Goal: Task Accomplishment & Management: Manage account settings

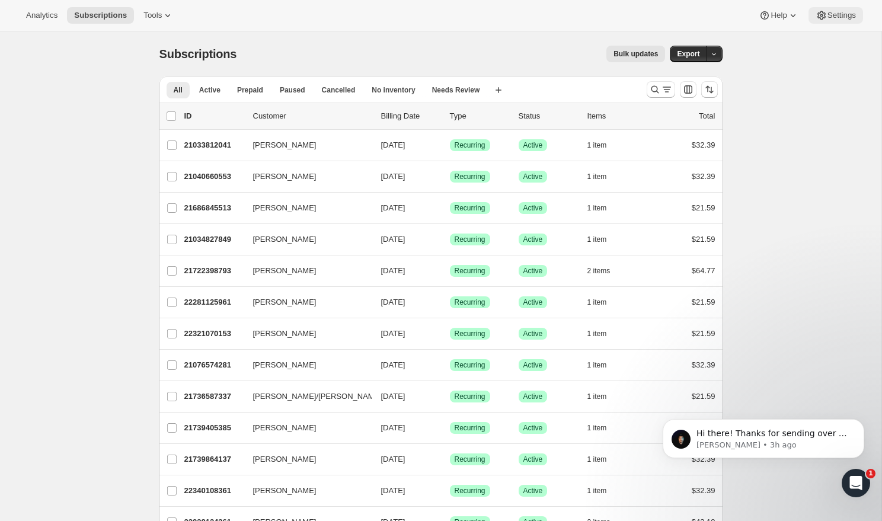
click at [836, 11] on span "Settings" at bounding box center [841, 15] width 28 height 9
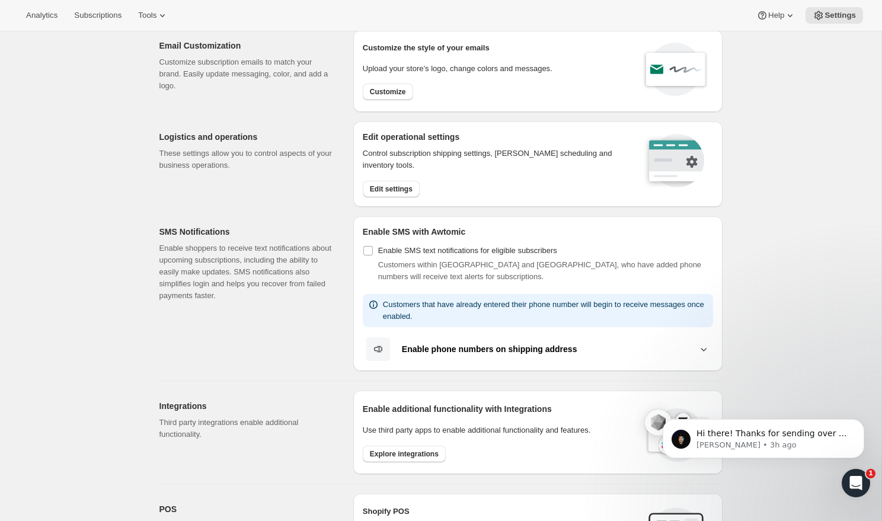
scroll to position [53, 0]
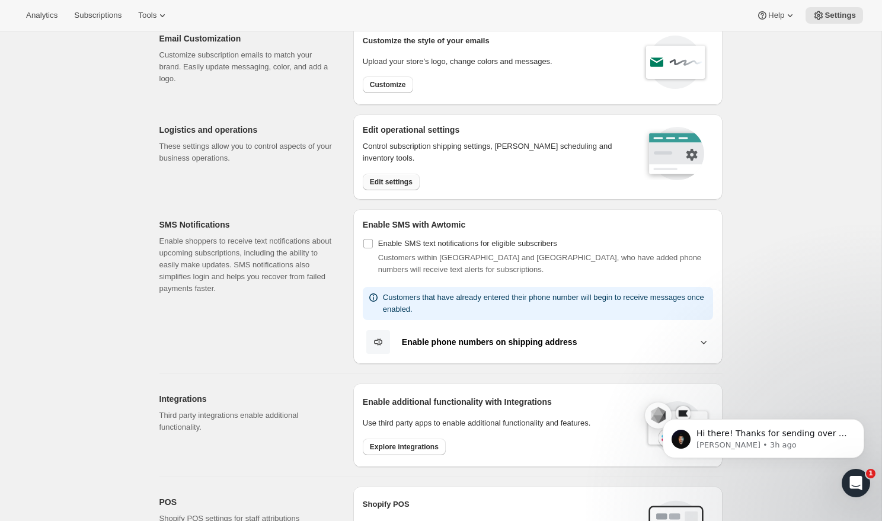
click at [402, 176] on button "Edit settings" at bounding box center [391, 182] width 57 height 17
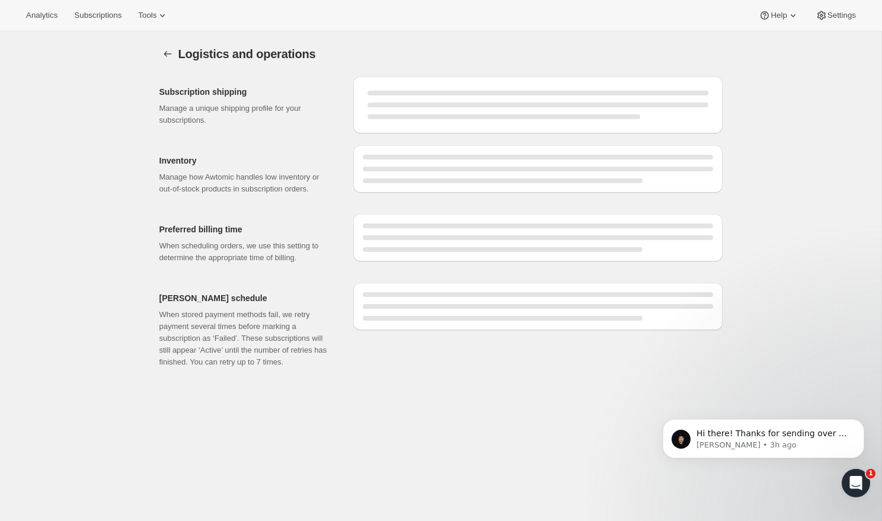
select select "04:00"
select select "DAY"
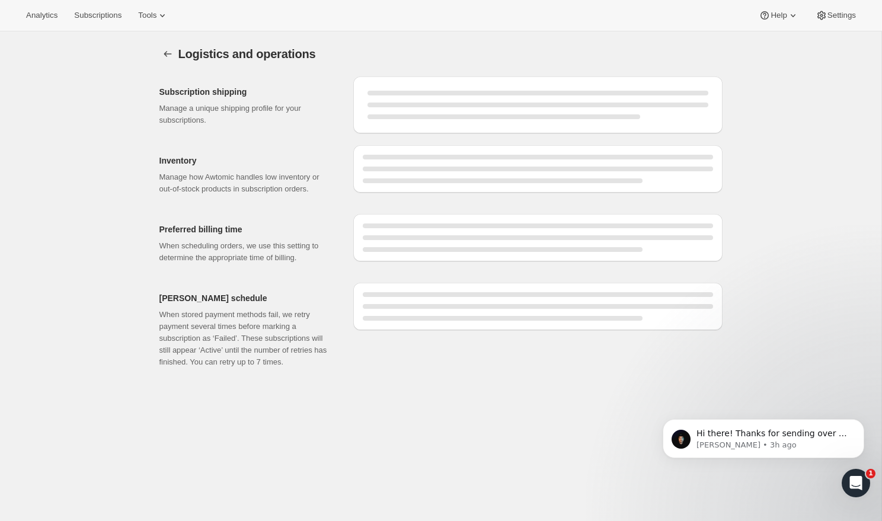
select select "DAY"
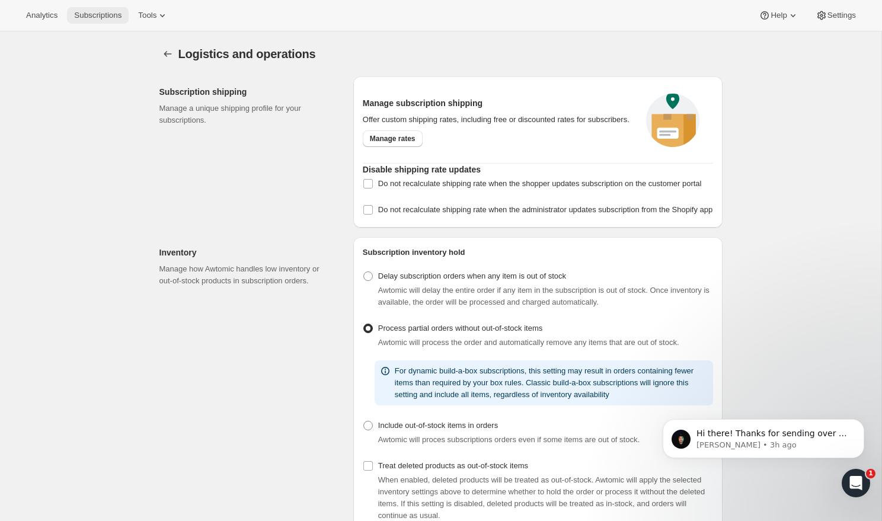
click at [107, 17] on span "Subscriptions" at bounding box center [97, 15] width 47 height 9
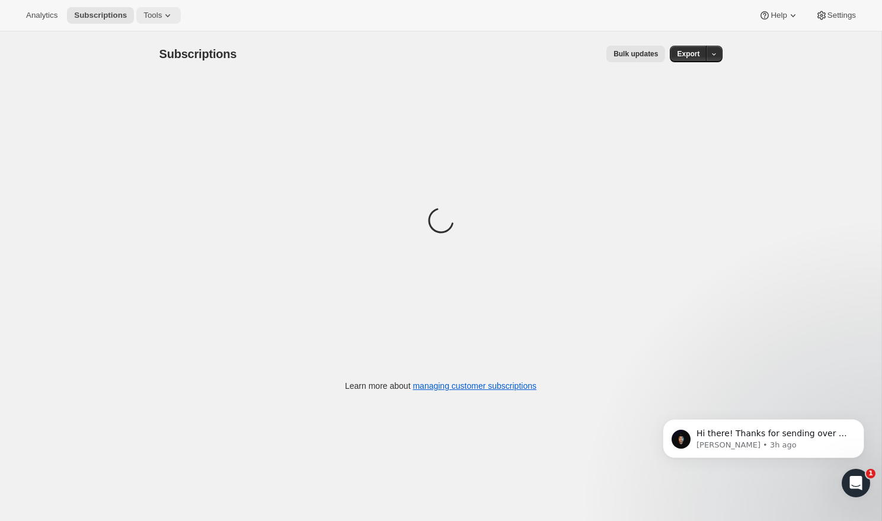
click at [154, 14] on span "Tools" at bounding box center [152, 15] width 18 height 9
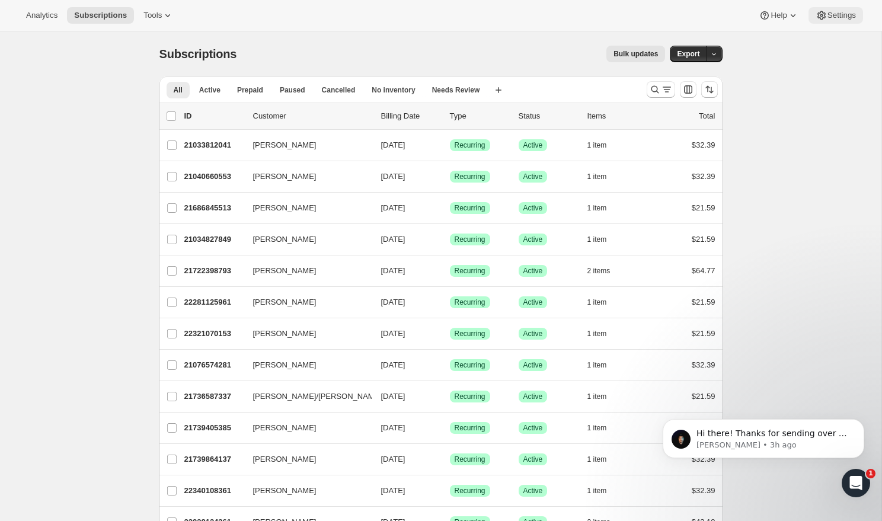
click at [830, 12] on span "Settings" at bounding box center [841, 15] width 28 height 9
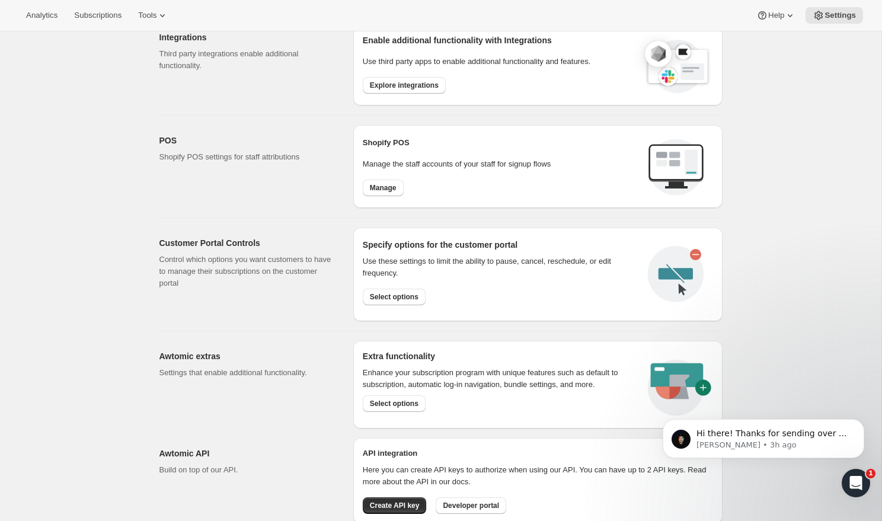
scroll to position [451, 0]
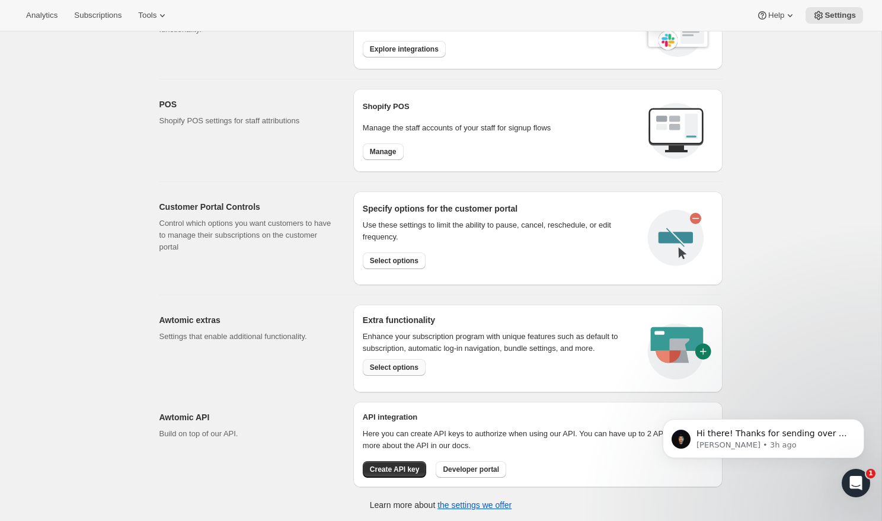
click at [392, 363] on span "Select options" at bounding box center [394, 367] width 49 height 9
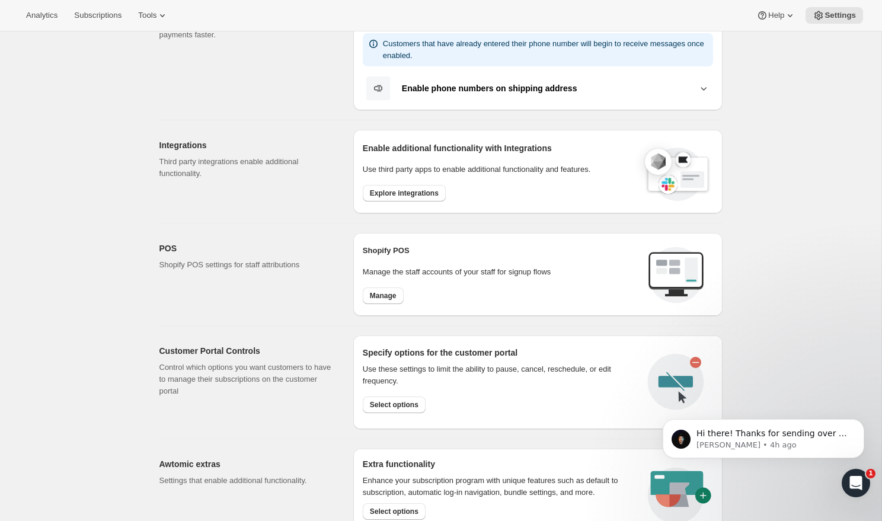
scroll to position [451, 0]
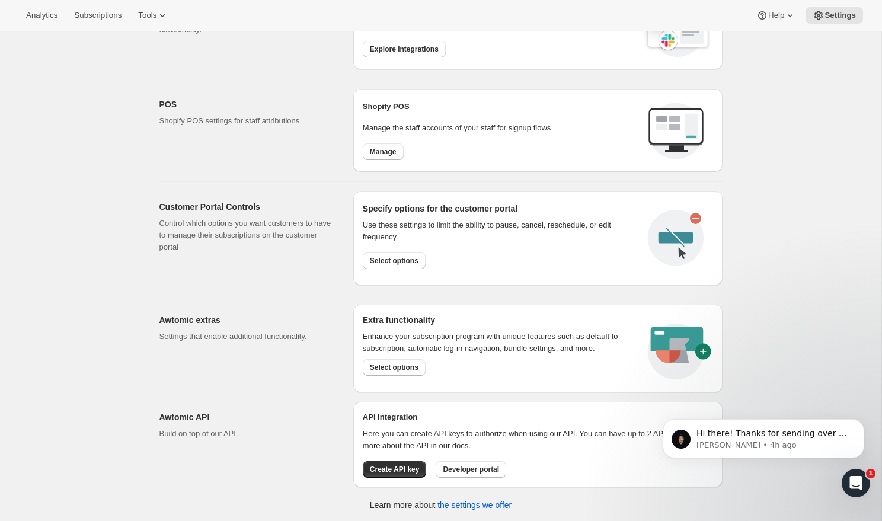
click at [201, 320] on h2 "Awtomic extras" at bounding box center [246, 320] width 175 height 12
click at [276, 334] on p "Settings that enable additional functionality." at bounding box center [246, 337] width 175 height 12
click at [413, 369] on span "Select options" at bounding box center [394, 367] width 49 height 9
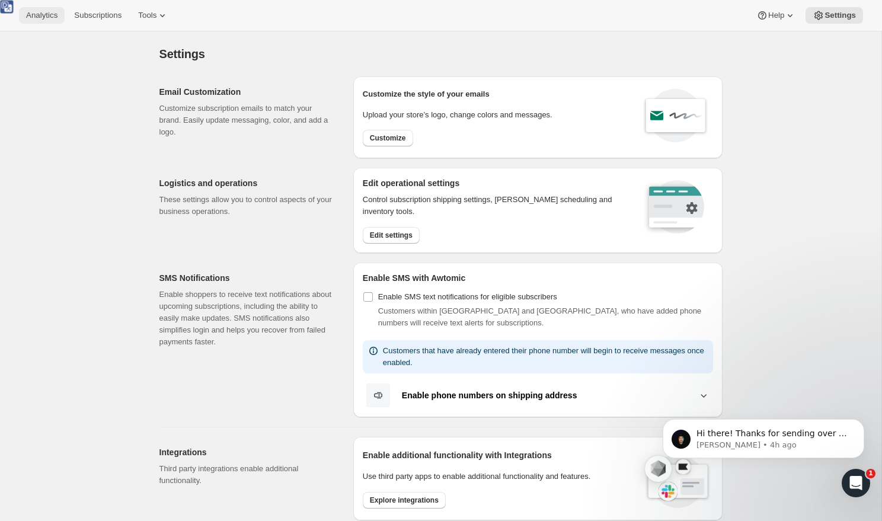
click at [37, 20] on span "Analytics" at bounding box center [41, 15] width 31 height 9
click at [99, 17] on span "Subscriptions" at bounding box center [97, 15] width 47 height 9
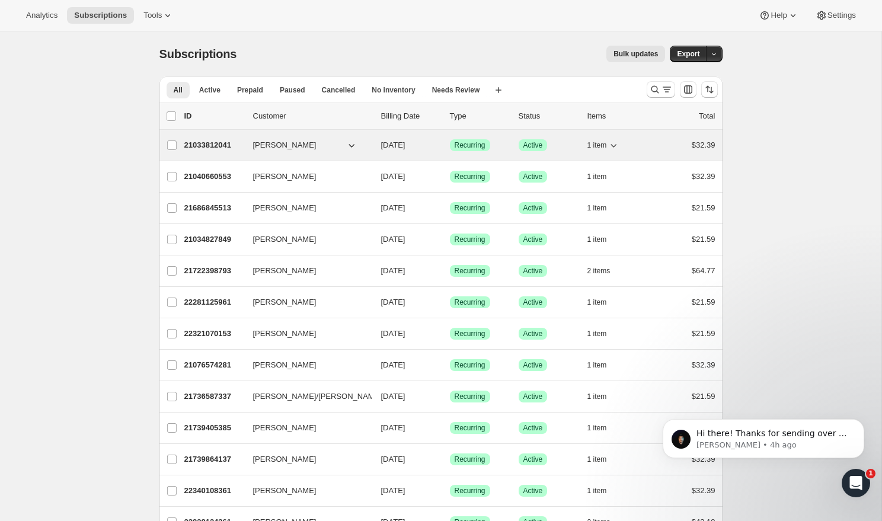
click at [209, 141] on p "21033812041" at bounding box center [213, 145] width 59 height 12
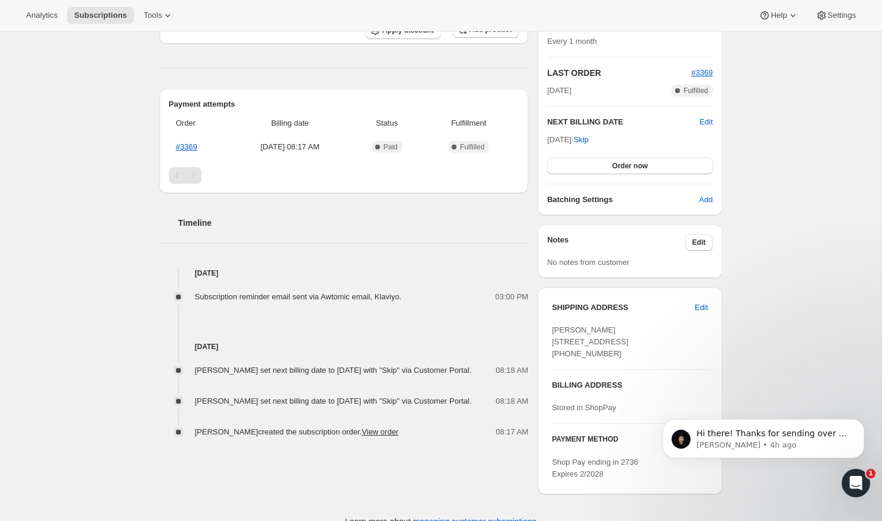
scroll to position [273, 0]
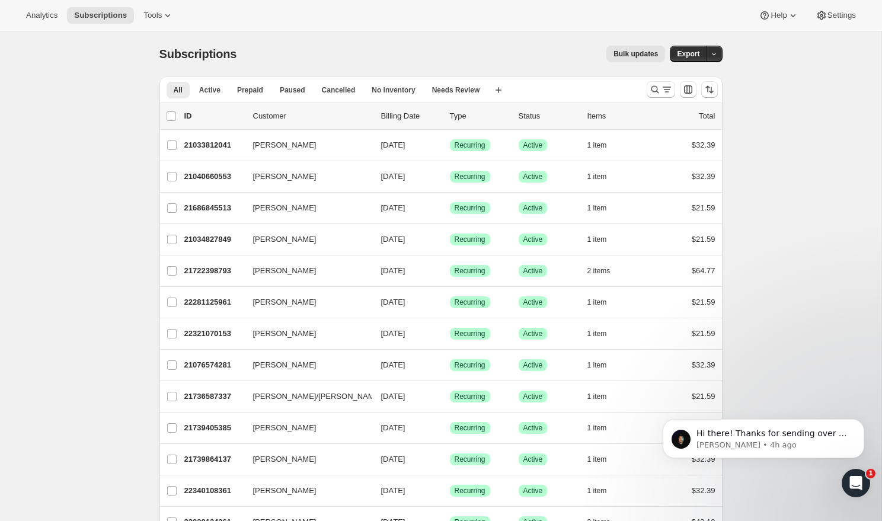
click at [95, 15] on span "Subscriptions" at bounding box center [100, 15] width 53 height 9
click at [845, 20] on button "Settings" at bounding box center [835, 15] width 55 height 17
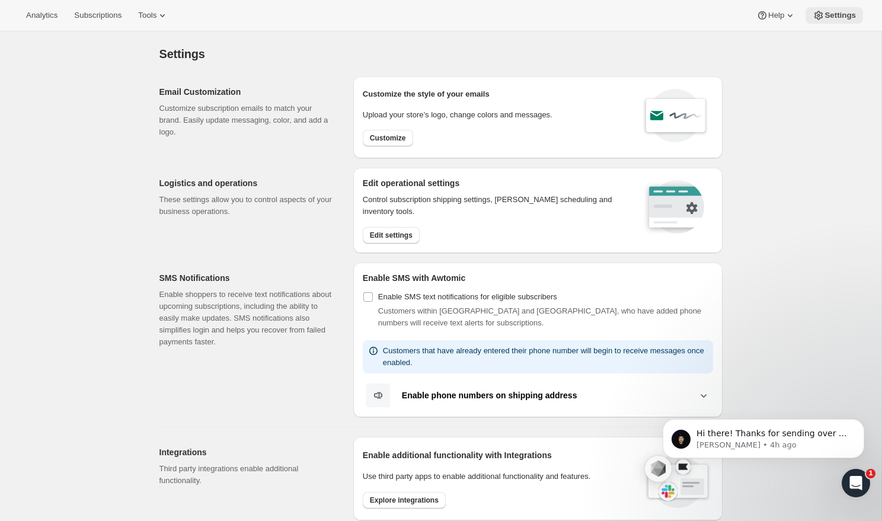
click at [845, 20] on button "Settings" at bounding box center [834, 15] width 57 height 17
click at [94, 17] on span "Subscriptions" at bounding box center [97, 15] width 47 height 9
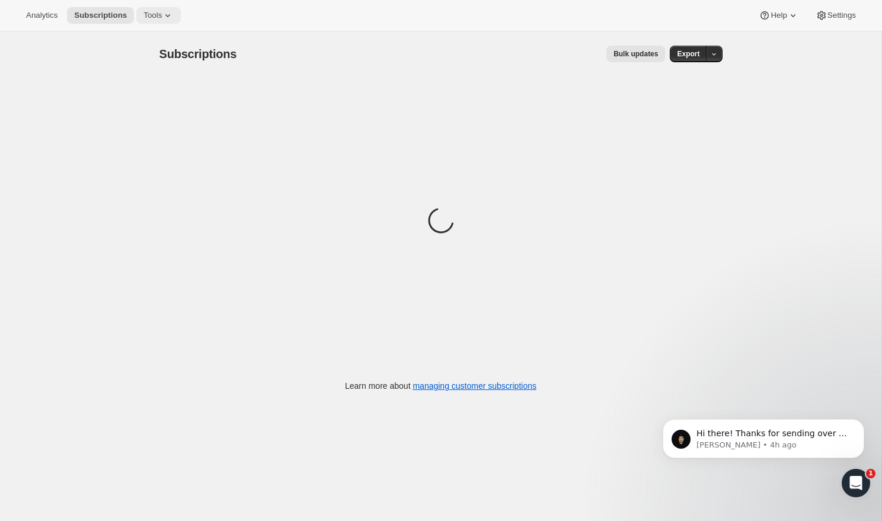
click at [168, 17] on icon at bounding box center [168, 15] width 12 height 12
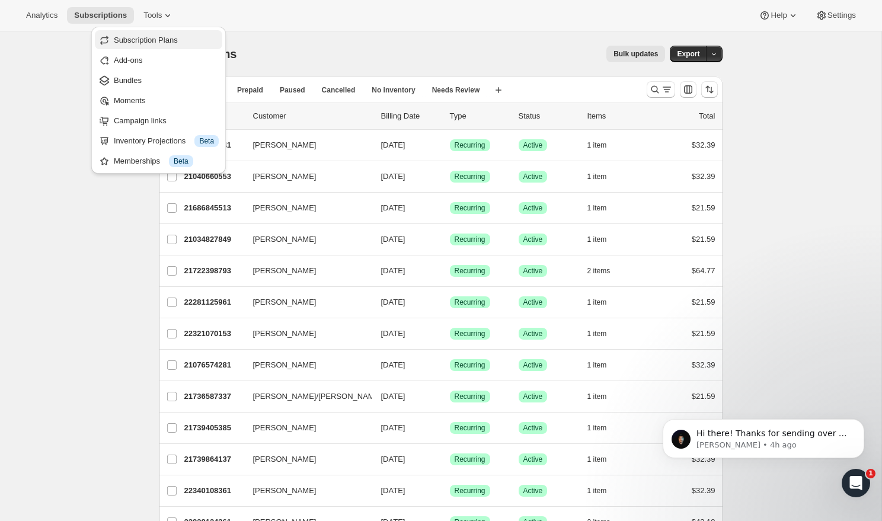
click at [166, 39] on span "Subscription Plans" at bounding box center [146, 40] width 64 height 9
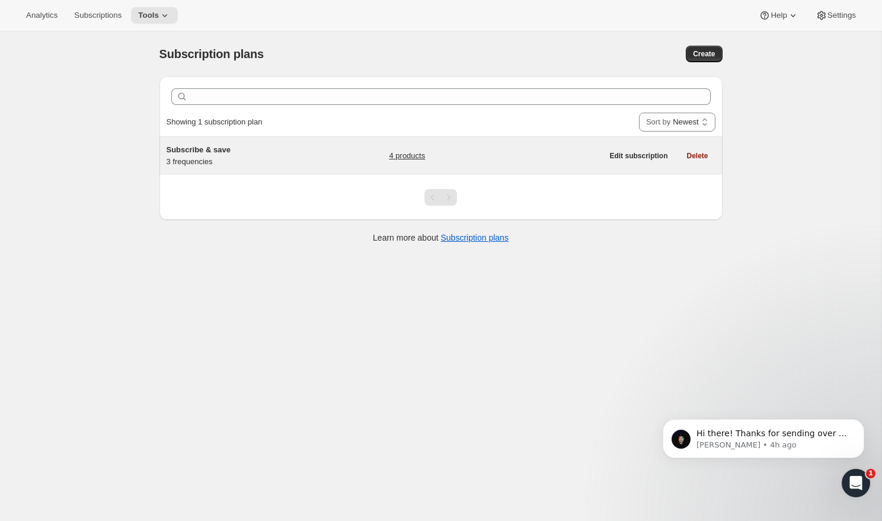
click at [204, 152] on span "Subscribe & save" at bounding box center [199, 149] width 64 height 9
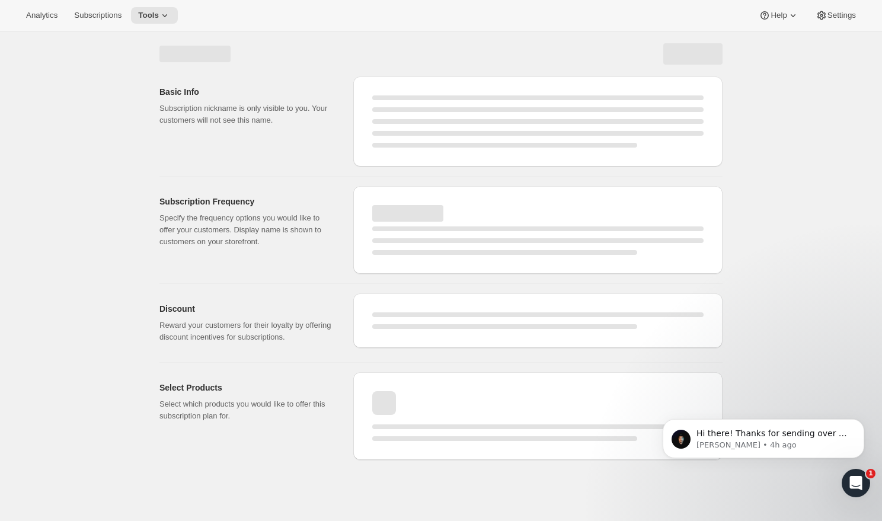
select select "WEEK"
select select "MONTH"
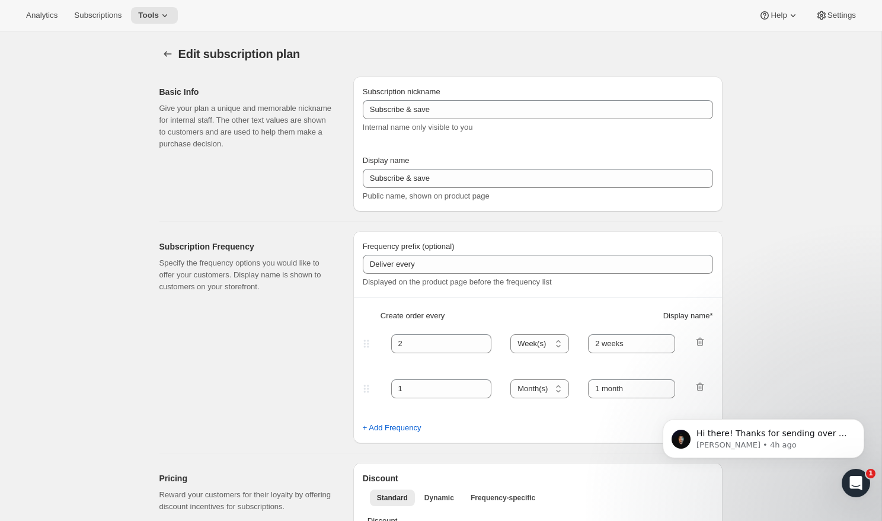
type input "Subscribe & save 10% + FREE SHIPPING!"
type input "1"
select select "MONTH"
type input "1 month"
type input "2"
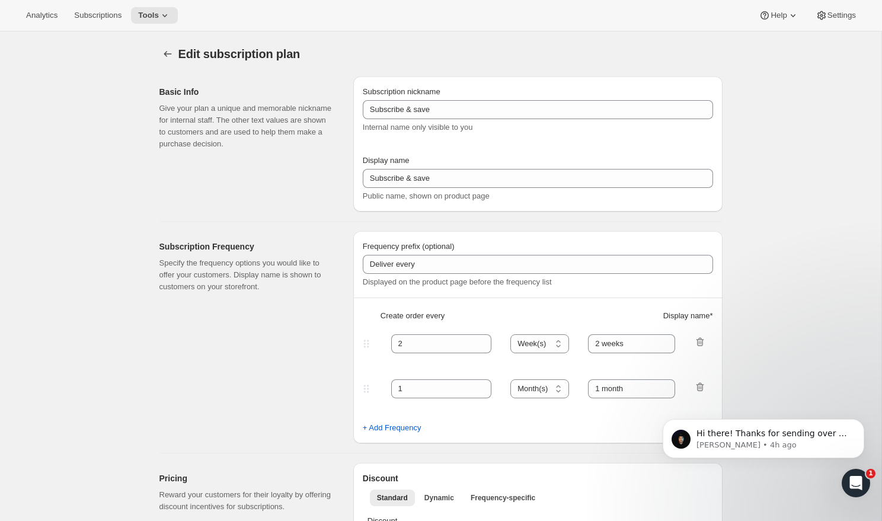
type input "2 months"
type input "10"
type input "No obligation, modify or cancel your subscription anytime."
select select "MONTH"
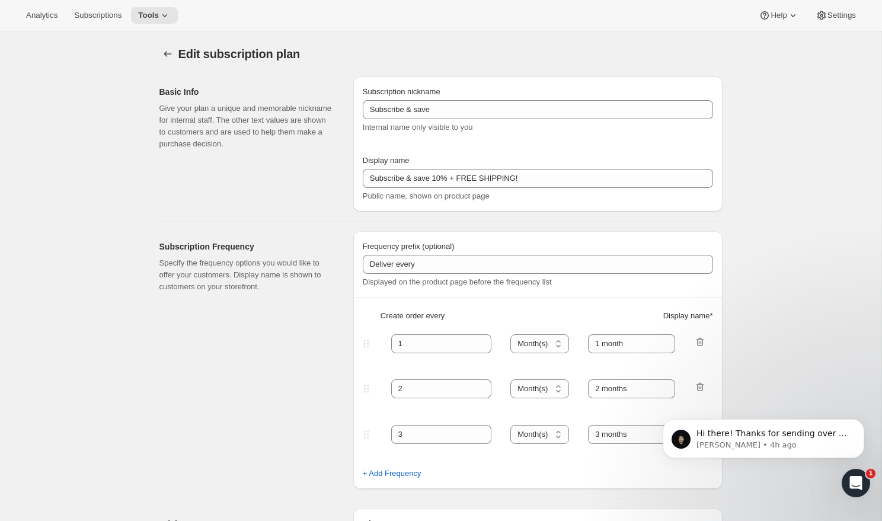
click at [651, 68] on div "Edit subscription plan. This page is ready Edit subscription plan" at bounding box center [440, 53] width 563 height 45
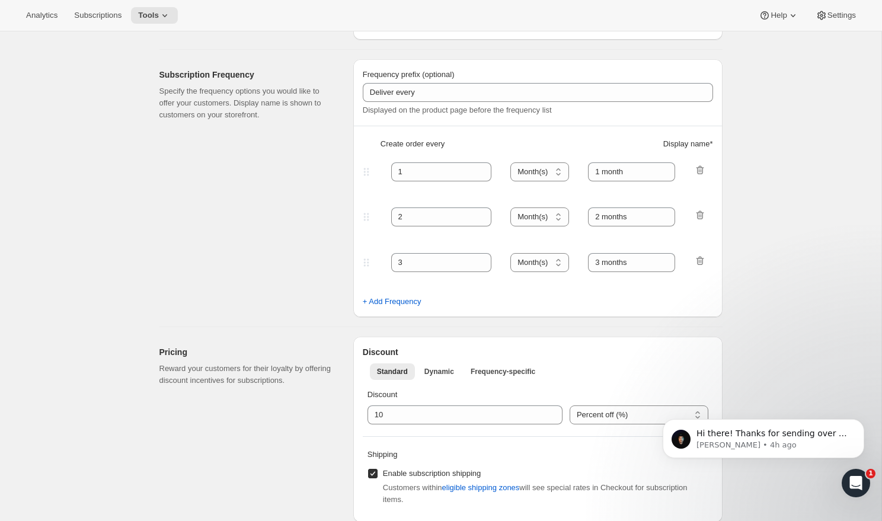
scroll to position [173, 0]
click at [455, 171] on input "1" at bounding box center [432, 170] width 83 height 19
click at [795, 162] on div "Edit subscription plan. This page is ready Edit subscription plan Basic Info Gi…" at bounding box center [440, 518] width 881 height 1321
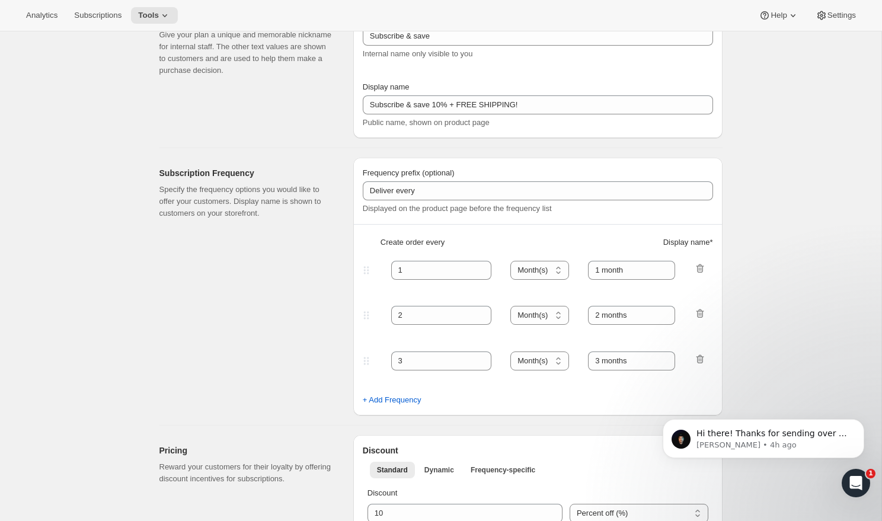
scroll to position [72, 0]
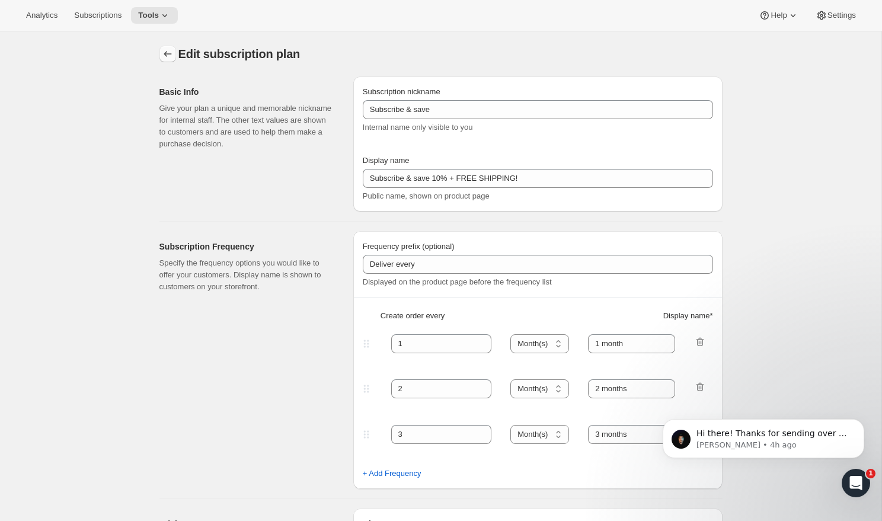
click at [167, 56] on icon "Subscription plans" at bounding box center [168, 54] width 12 height 12
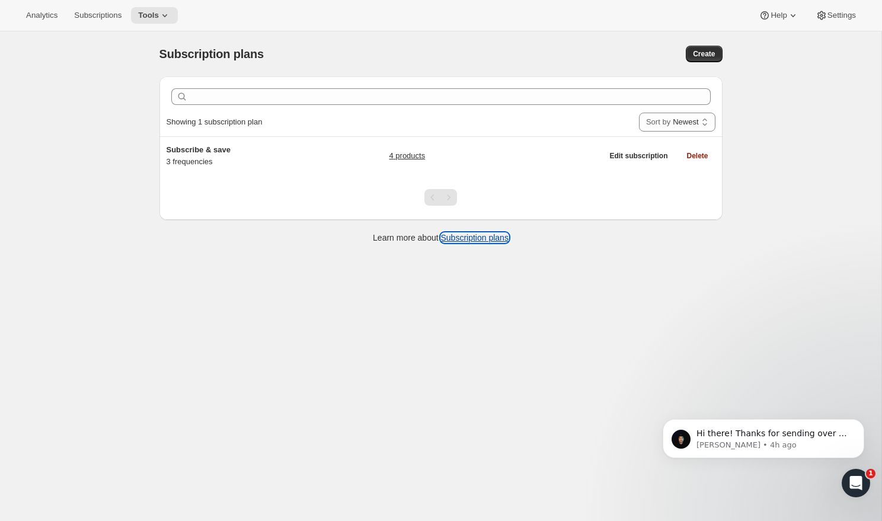
click at [478, 238] on link "Subscription plans" at bounding box center [475, 237] width 68 height 9
click at [699, 55] on span "Create" at bounding box center [704, 53] width 22 height 9
select select "WEEK"
select select "MONTH"
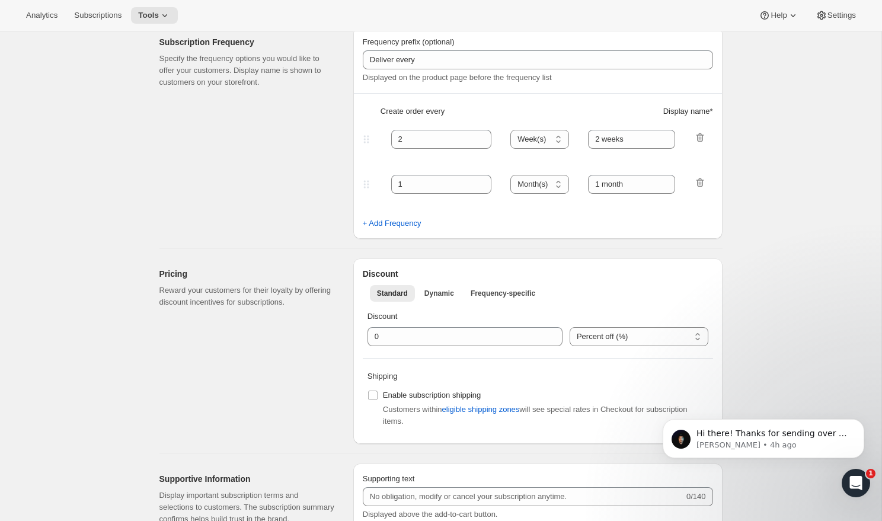
scroll to position [358, 0]
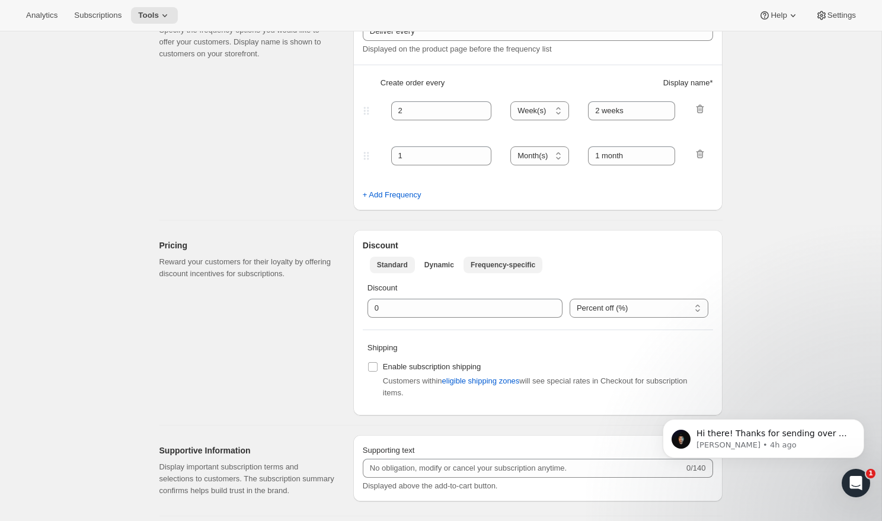
click at [517, 268] on span "Frequency-specific" at bounding box center [503, 264] width 65 height 9
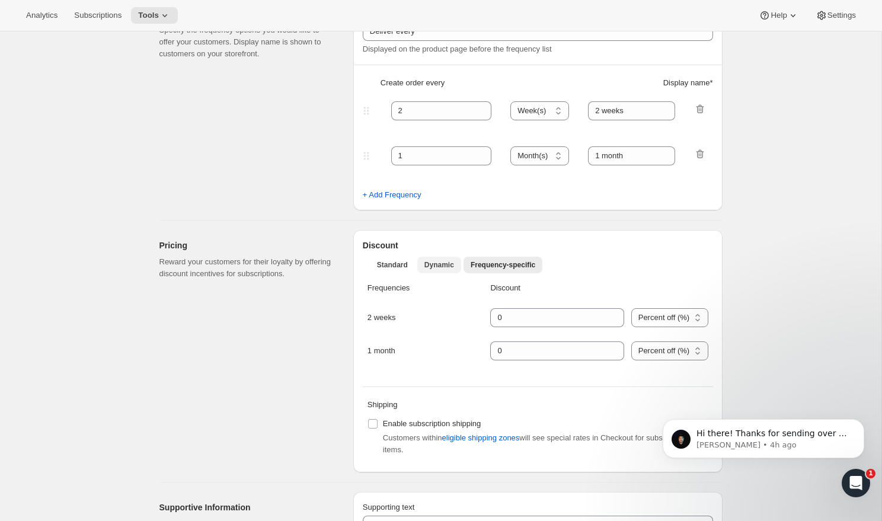
click at [443, 261] on span "Dynamic" at bounding box center [439, 264] width 30 height 9
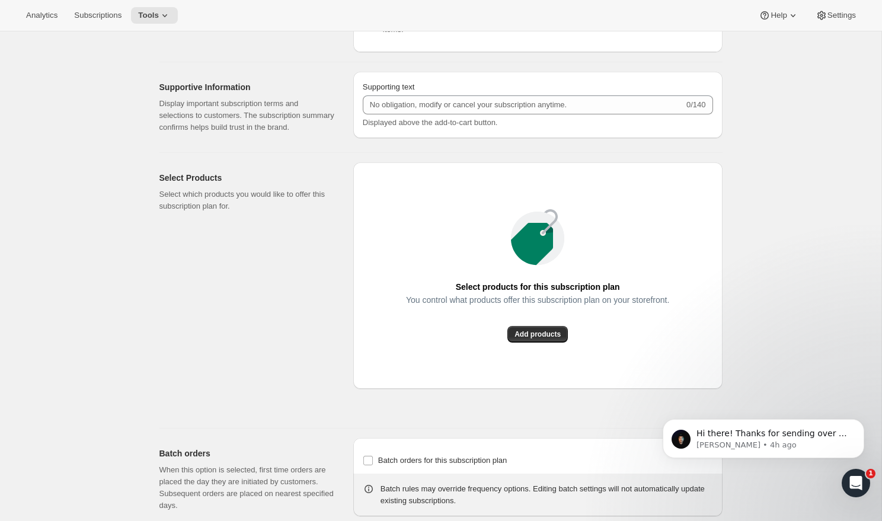
scroll to position [1042, 0]
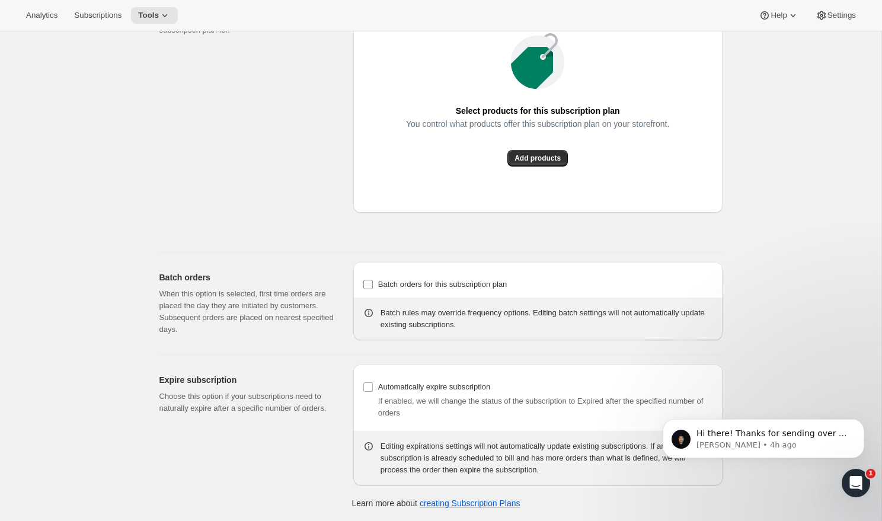
click at [427, 282] on span "Batch orders for this subscription plan" at bounding box center [442, 284] width 129 height 9
click at [373, 282] on input "Batch orders for this subscription plan" at bounding box center [367, 284] width 9 height 9
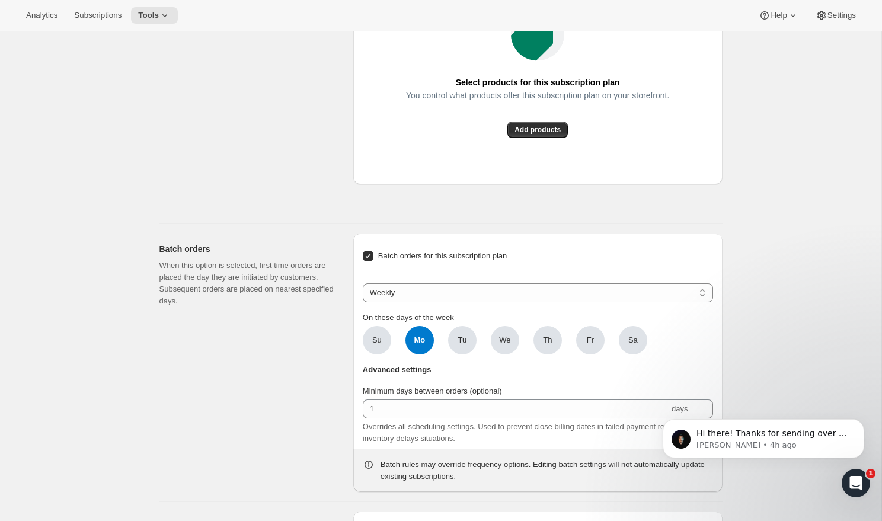
click at [443, 260] on span "Batch orders for this subscription plan" at bounding box center [442, 255] width 129 height 9
click at [373, 261] on input "Batch orders for this subscription plan" at bounding box center [367, 255] width 9 height 9
checkbox input "false"
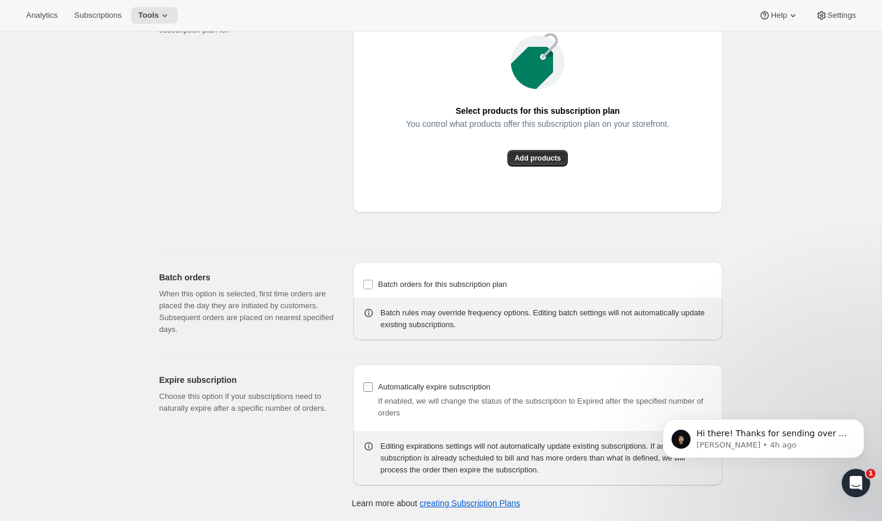
click at [407, 383] on span "Automatically expire subscription" at bounding box center [434, 386] width 112 height 9
click at [373, 383] on input "Automatically expire subscription" at bounding box center [367, 386] width 9 height 9
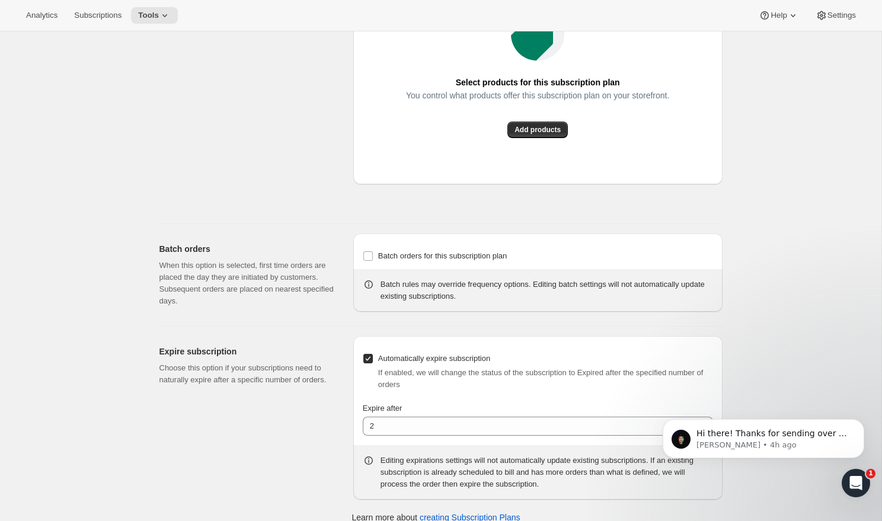
scroll to position [1085, 0]
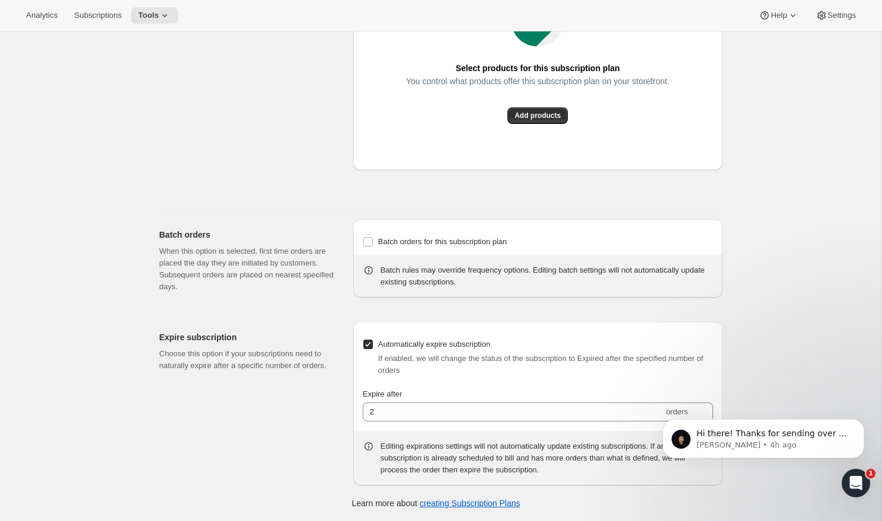
click at [399, 343] on span "Automatically expire subscription" at bounding box center [434, 344] width 112 height 9
click at [373, 343] on input "Automatically expire subscription" at bounding box center [367, 344] width 9 height 9
checkbox input "false"
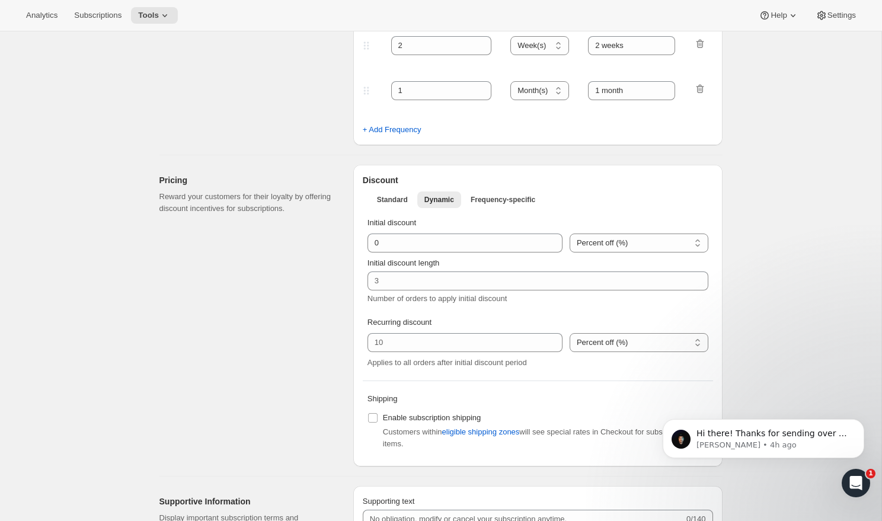
scroll to position [0, 0]
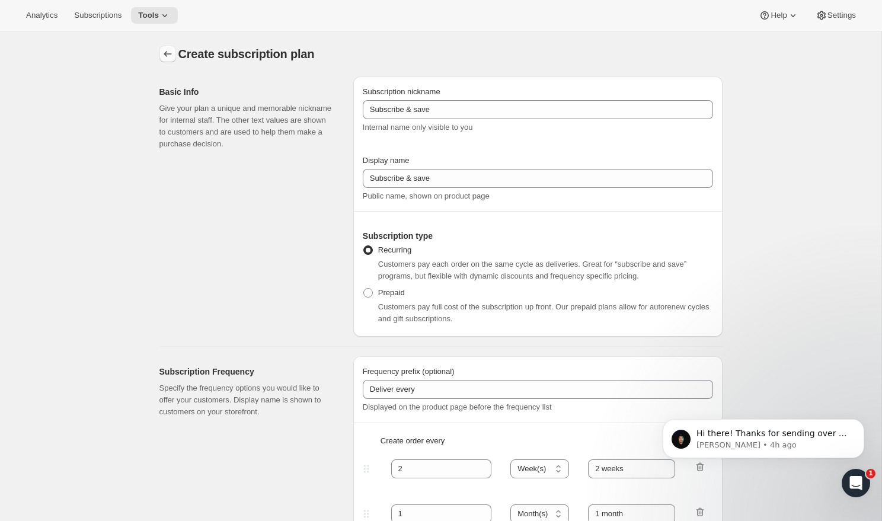
click at [173, 57] on icon "Subscription plans" at bounding box center [168, 54] width 12 height 12
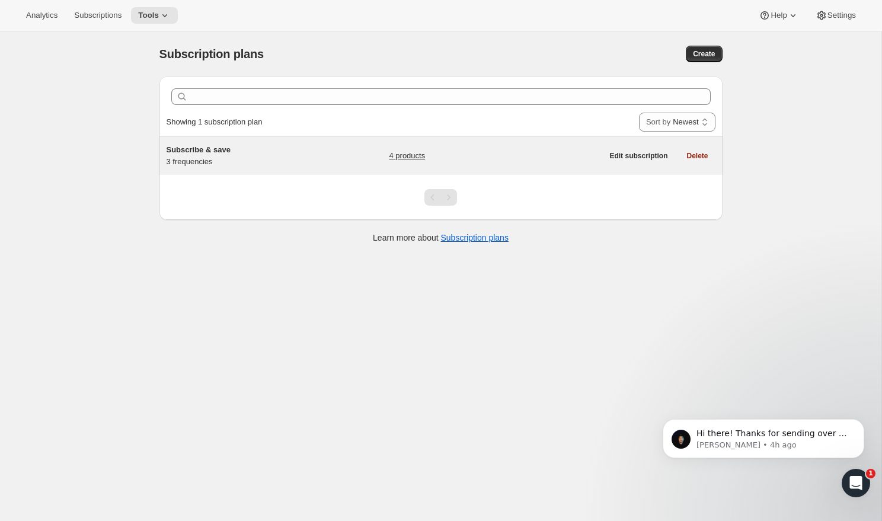
click at [193, 157] on div "Subscribe & save 3 frequencies" at bounding box center [241, 156] width 148 height 24
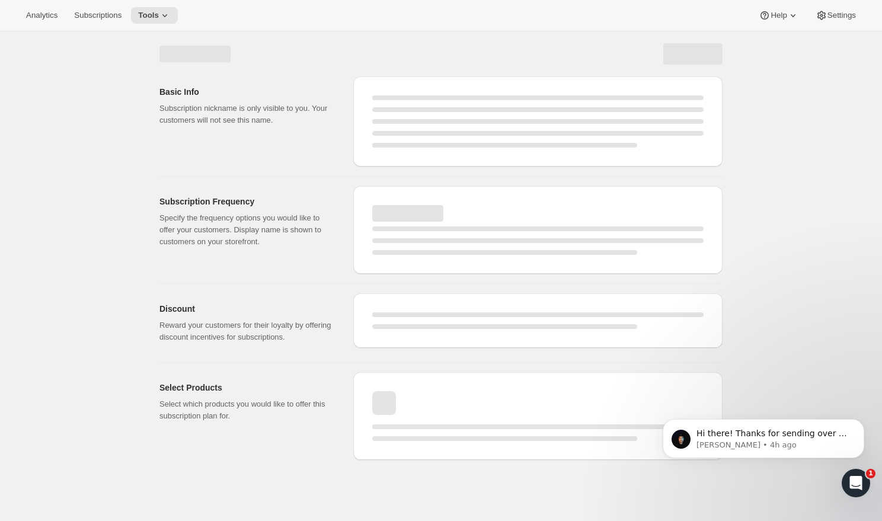
select select "WEEK"
select select "MONTH"
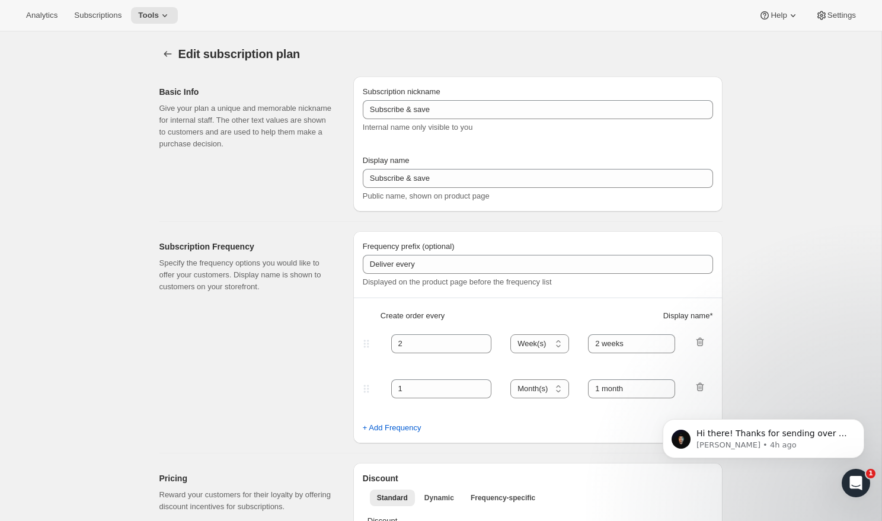
type input "Subscribe & save 10% + FREE SHIPPING!"
type input "1"
type input "1 month"
type input "2"
type input "2 months"
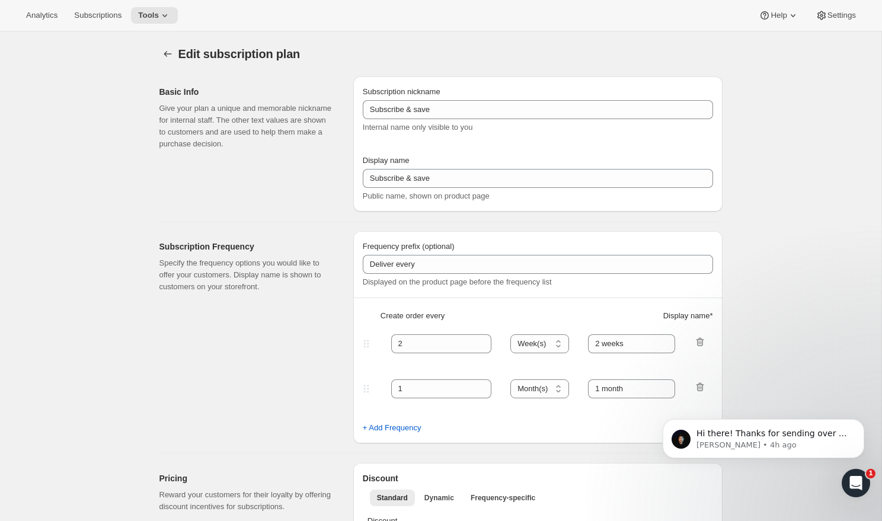
type input "10"
type input "No obligation, modify or cancel your subscription anytime."
select select "MONTH"
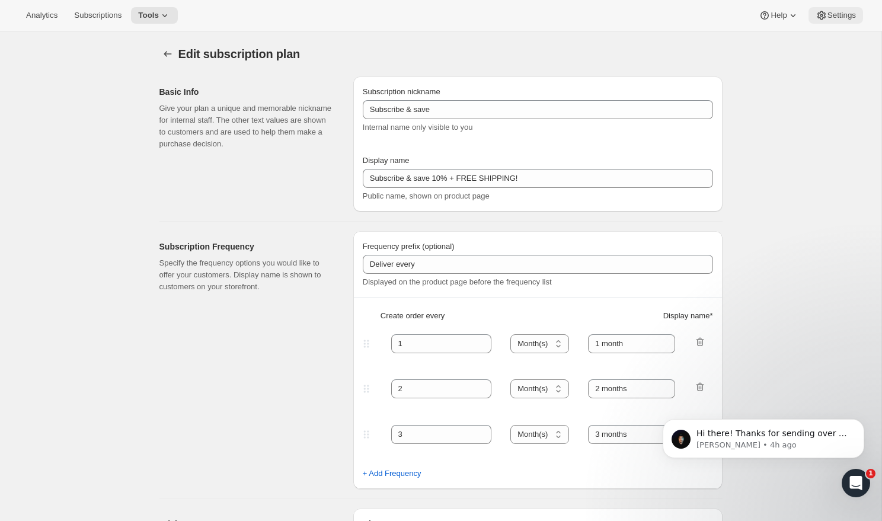
click at [838, 19] on span "Settings" at bounding box center [841, 15] width 28 height 9
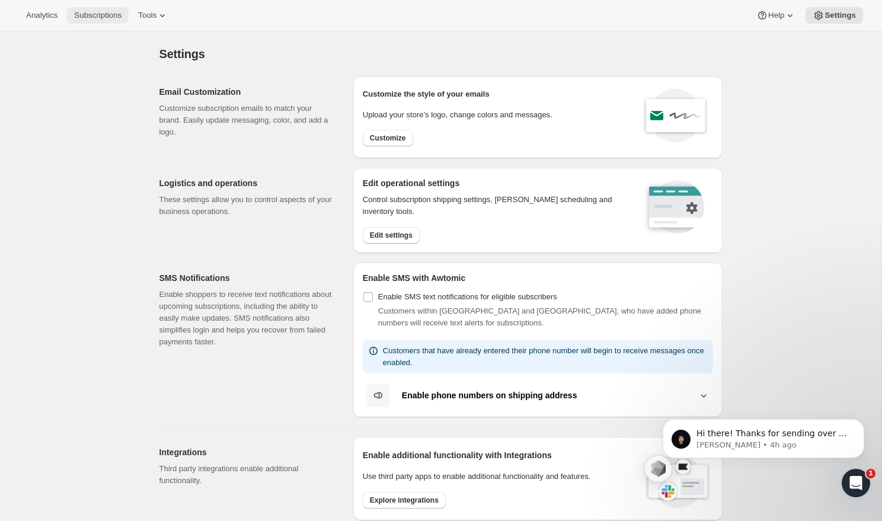
click at [104, 17] on span "Subscriptions" at bounding box center [97, 15] width 47 height 9
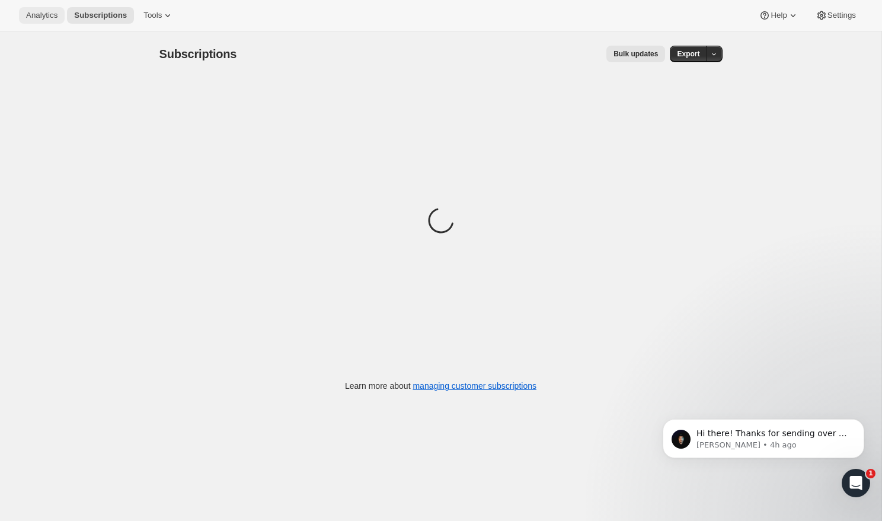
click at [48, 16] on span "Analytics" at bounding box center [41, 15] width 31 height 9
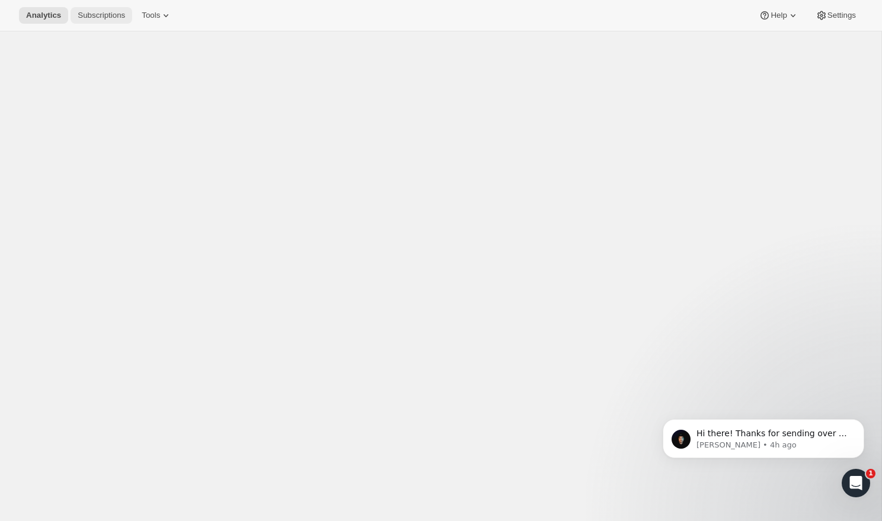
click at [130, 16] on button "Subscriptions" at bounding box center [102, 15] width 62 height 17
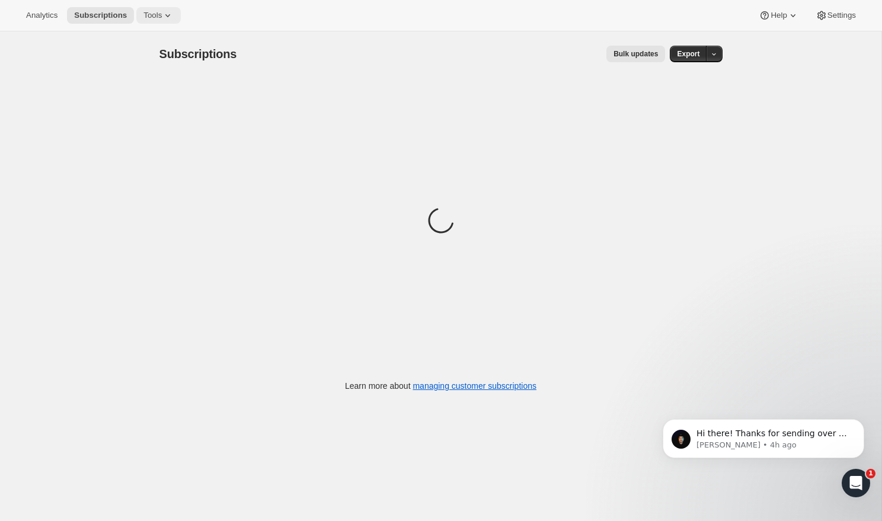
click at [158, 16] on span "Tools" at bounding box center [152, 15] width 18 height 9
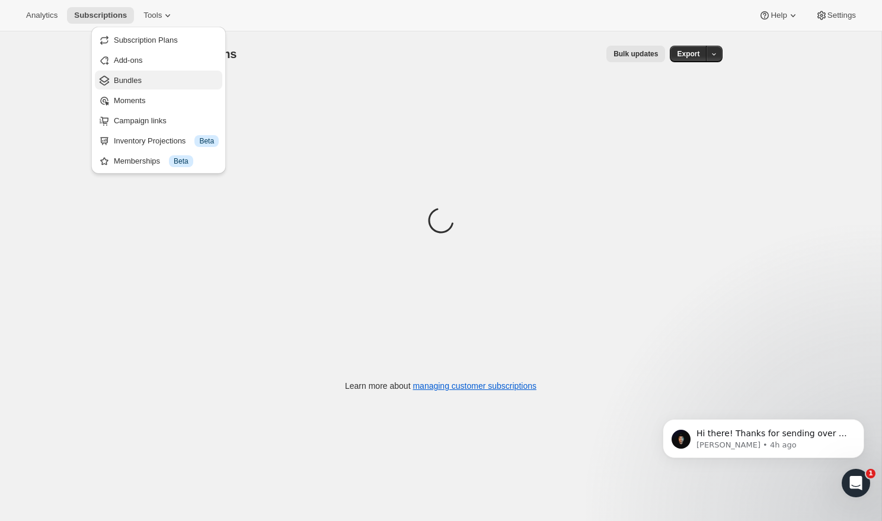
click at [169, 82] on span "Bundles" at bounding box center [166, 81] width 105 height 12
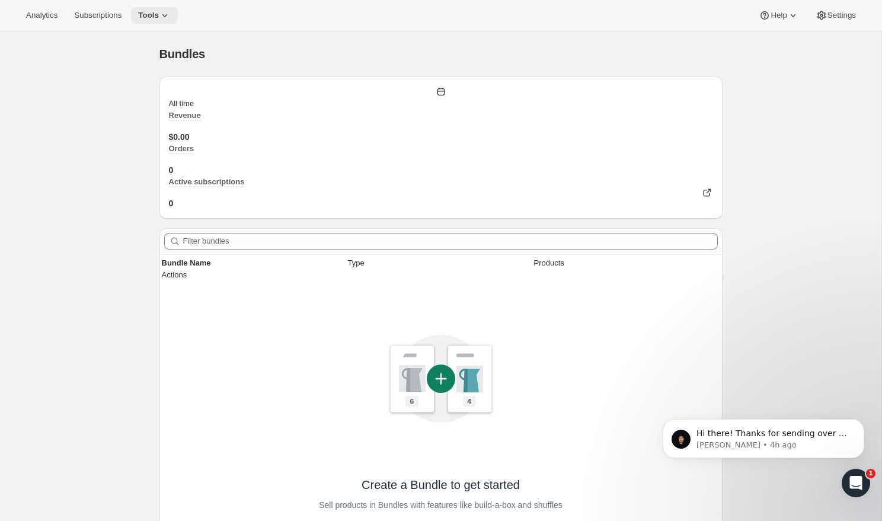
click at [162, 22] on button "Tools" at bounding box center [154, 15] width 47 height 17
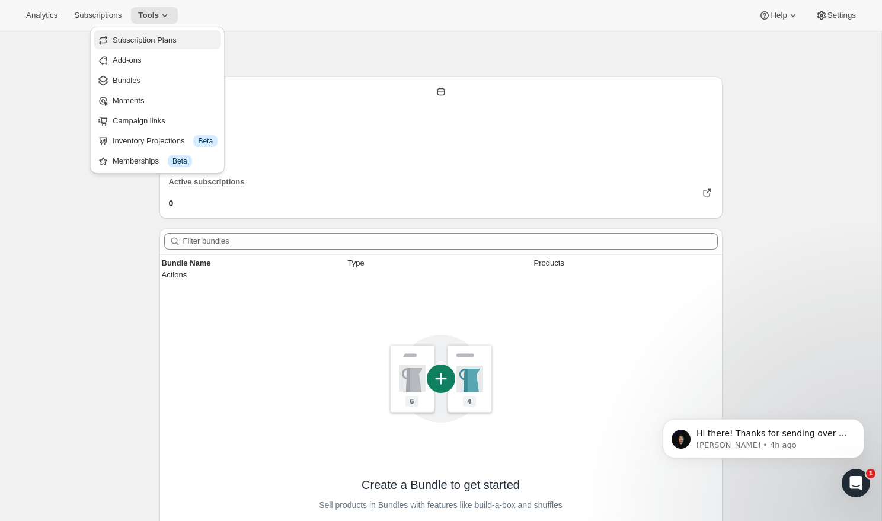
click at [166, 46] on button "Subscription Plans" at bounding box center [157, 39] width 127 height 19
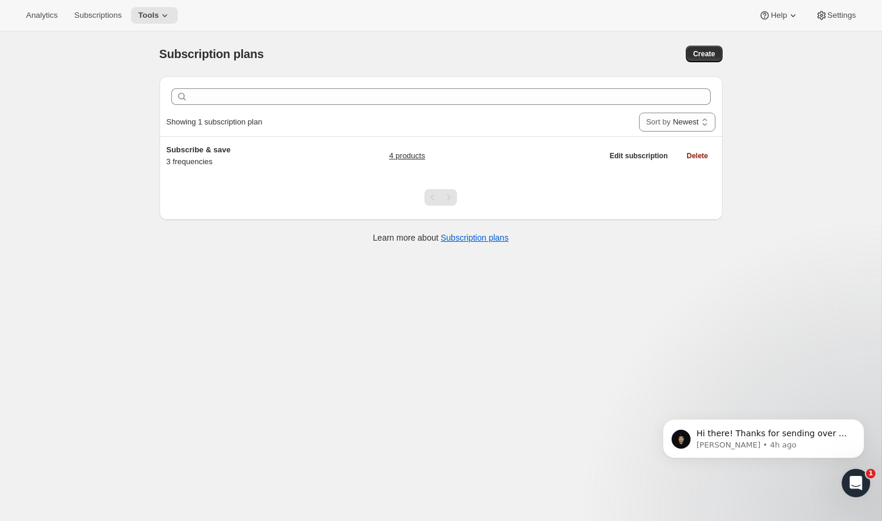
click at [757, 290] on div "Subscription plans. This page is ready Subscription plans Create Clear Showing …" at bounding box center [440, 291] width 881 height 521
